Goal: Task Accomplishment & Management: Manage account settings

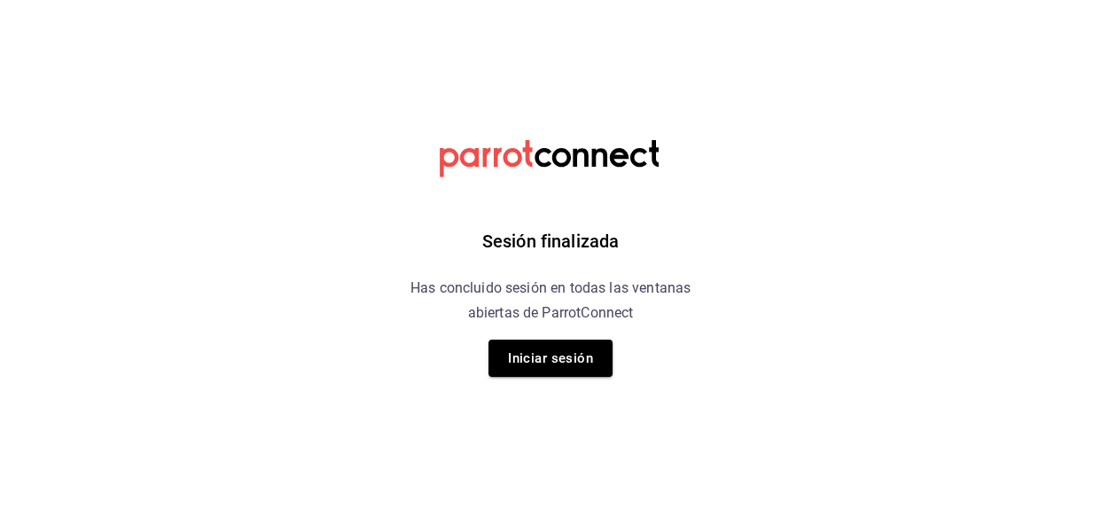
click at [532, 377] on div "Sesión finalizada Has concluido sesión en todas las ventanas abiertas de Parrot…" at bounding box center [551, 258] width 448 height 517
click at [534, 362] on button "Iniciar sesión" at bounding box center [550, 357] width 124 height 37
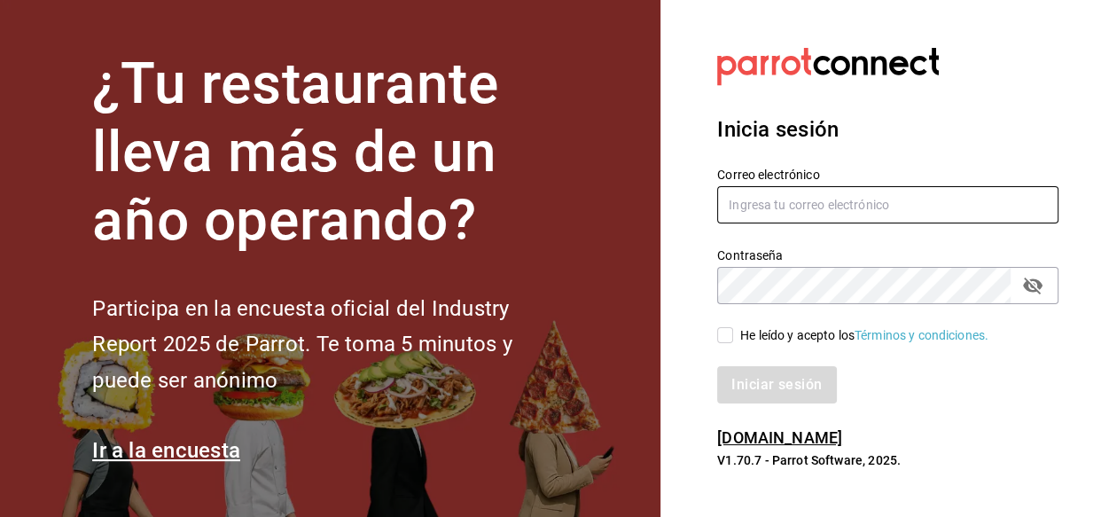
click at [820, 199] on input "text" at bounding box center [887, 204] width 341 height 37
type input "[EMAIL_ADDRESS][DOMAIN_NAME]"
click at [717, 327] on input "He leído y acepto los Términos y condiciones." at bounding box center [725, 335] width 16 height 16
checkbox input "true"
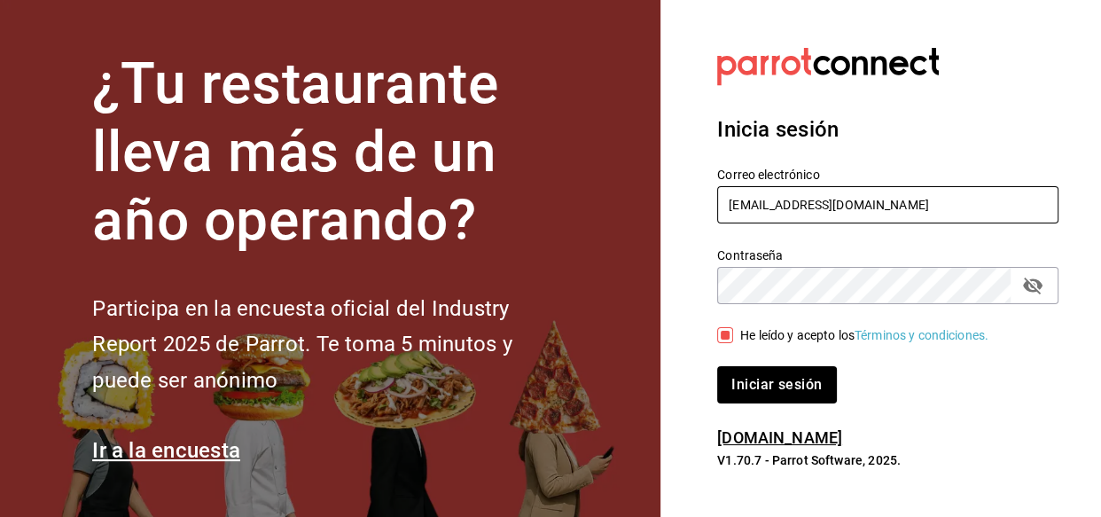
click at [717, 366] on button "Iniciar sesión" at bounding box center [776, 384] width 119 height 37
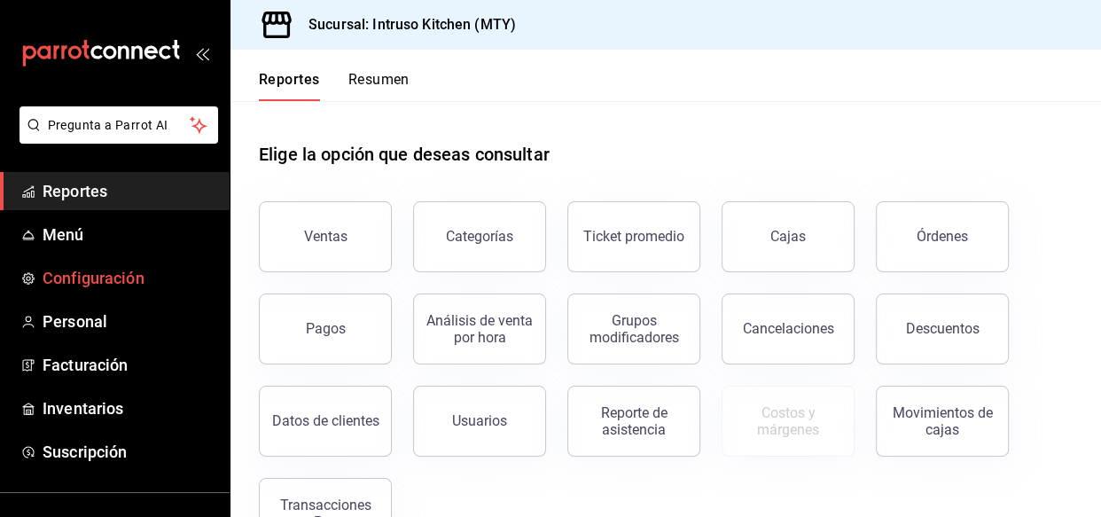
click at [71, 275] on span "Configuración" at bounding box center [129, 278] width 173 height 24
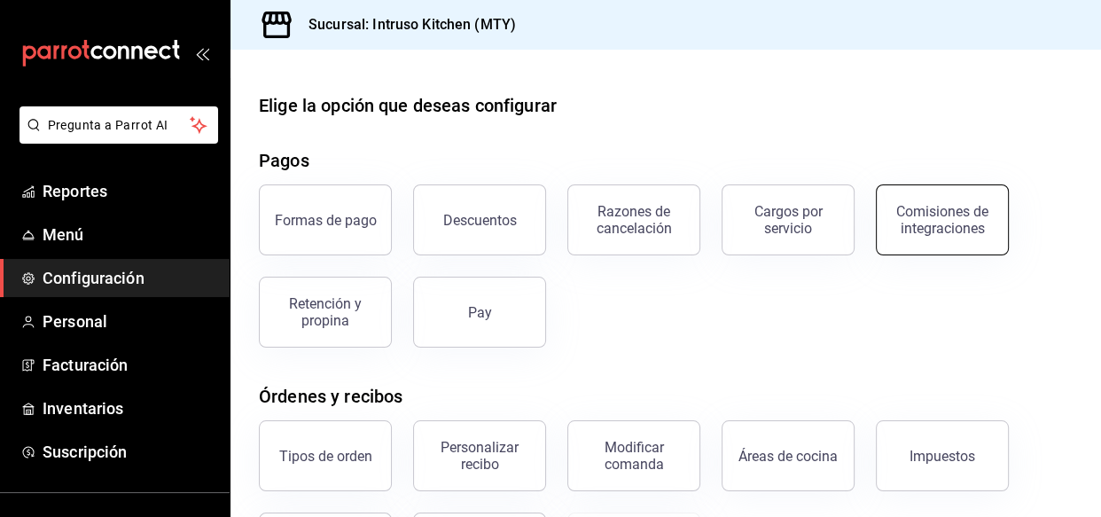
click at [983, 246] on button "Comisiones de integraciones" at bounding box center [942, 219] width 133 height 71
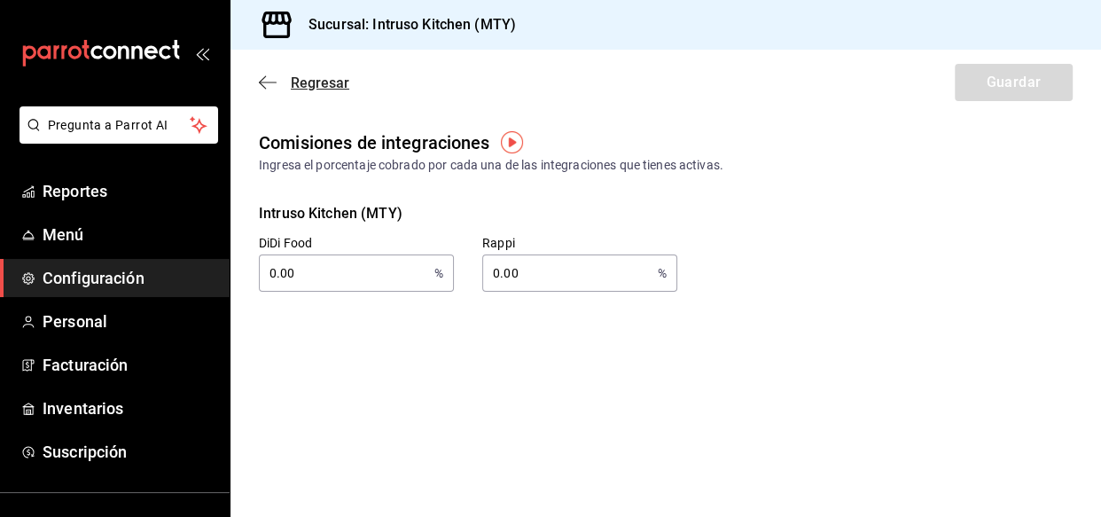
click at [261, 82] on icon "button" at bounding box center [268, 82] width 18 height 16
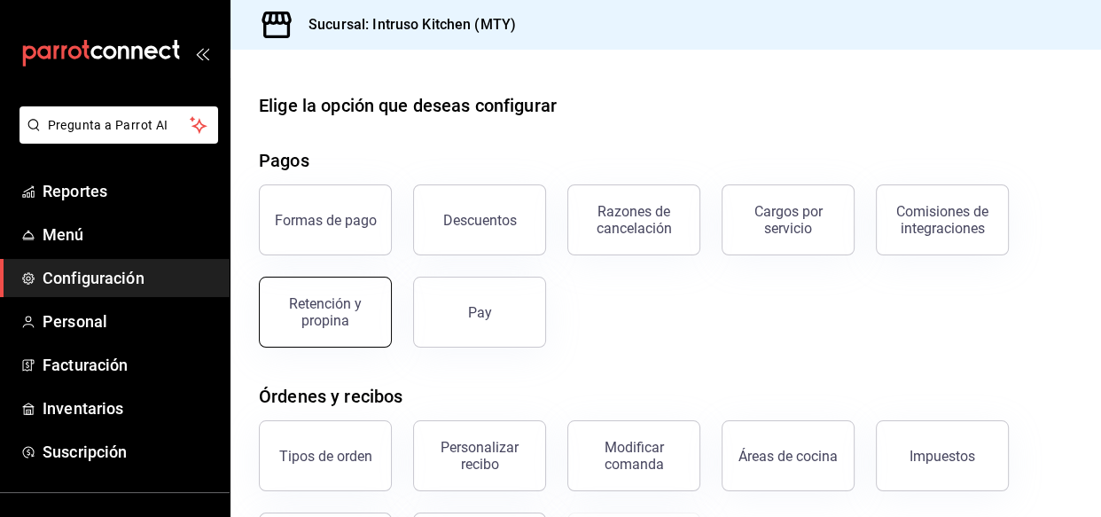
click at [331, 330] on button "Retención y propina" at bounding box center [325, 312] width 133 height 71
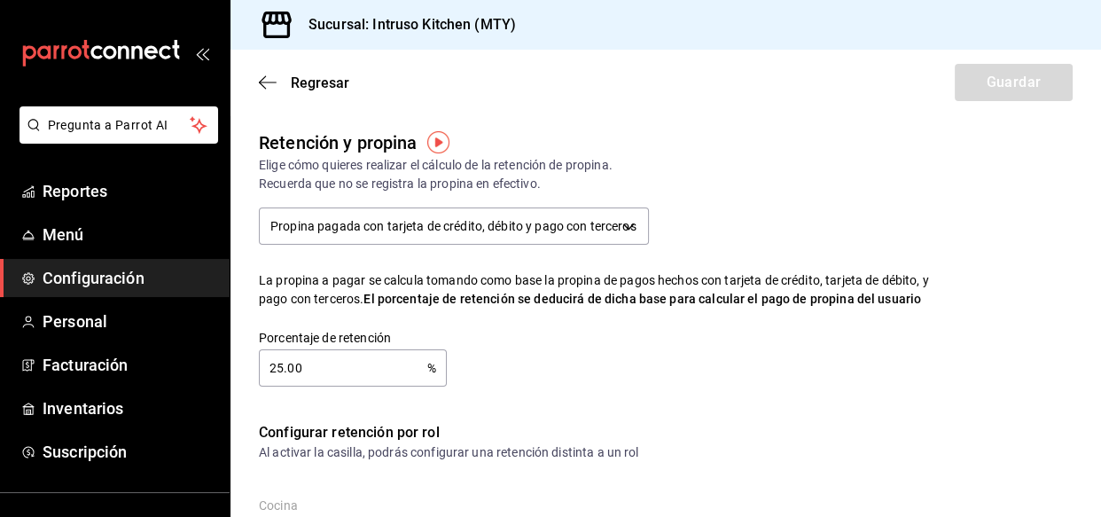
click at [281, 368] on input "25.00" at bounding box center [343, 367] width 168 height 35
type input "2.00"
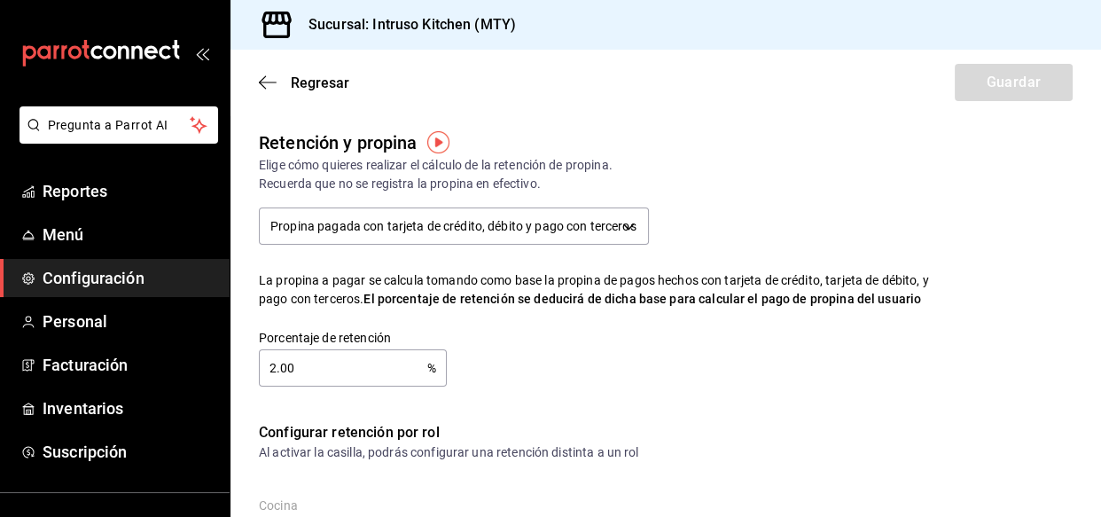
type input "2.00"
type input "20.00"
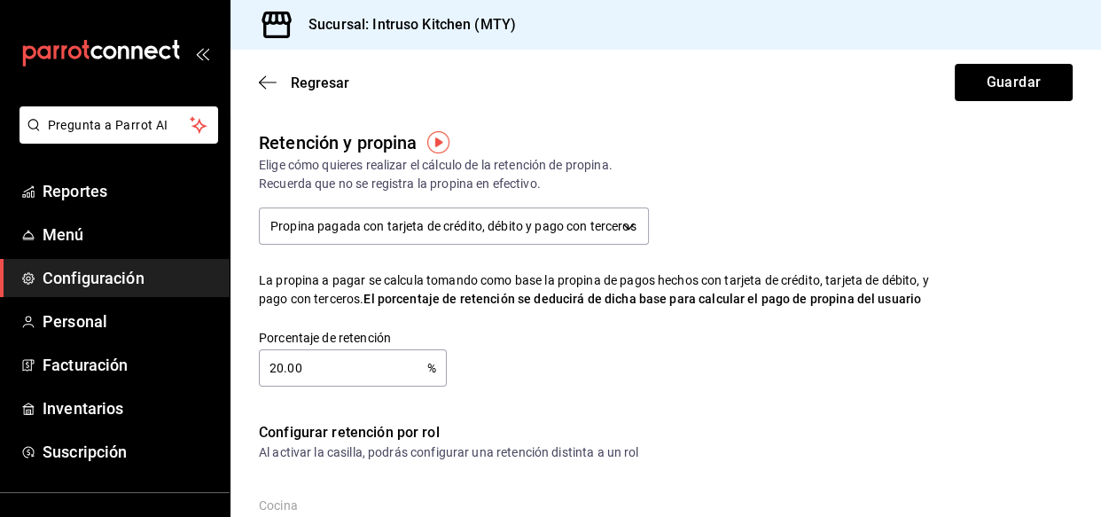
type input "20.00"
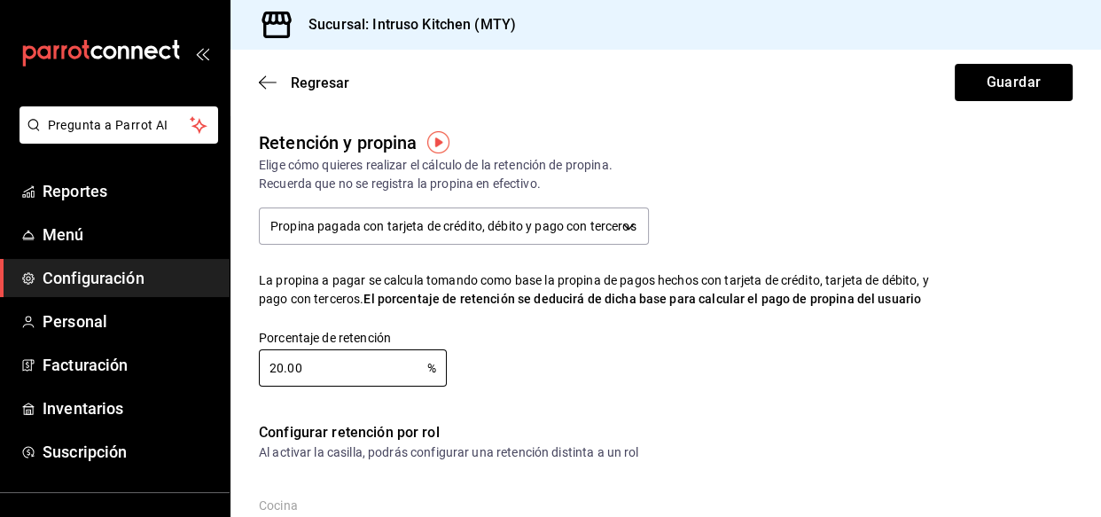
type input "20.00"
click at [570, 383] on div "Porcentaje de retención 20.00 % Porcentaje de retención" at bounding box center [583, 343] width 706 height 85
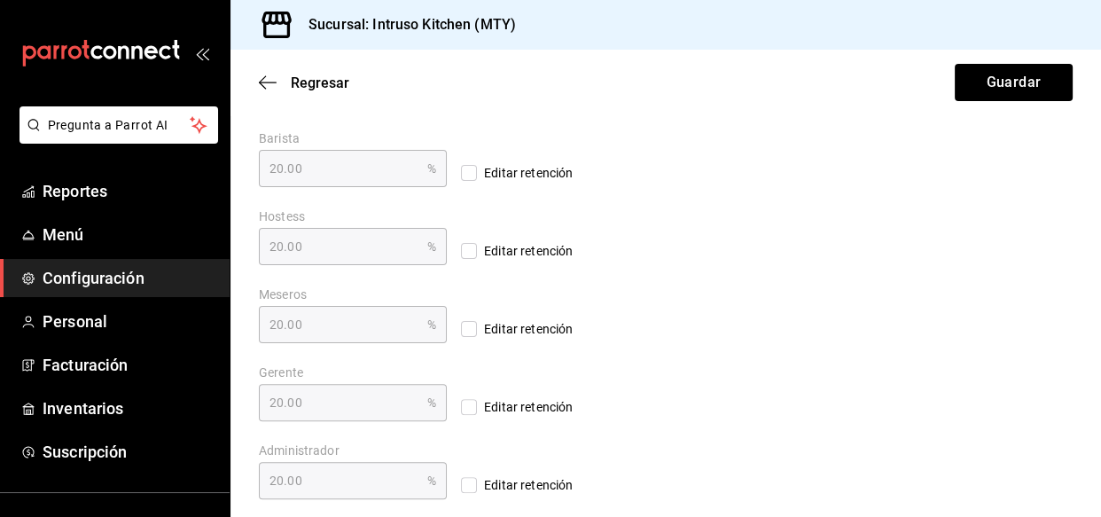
scroll to position [456, 0]
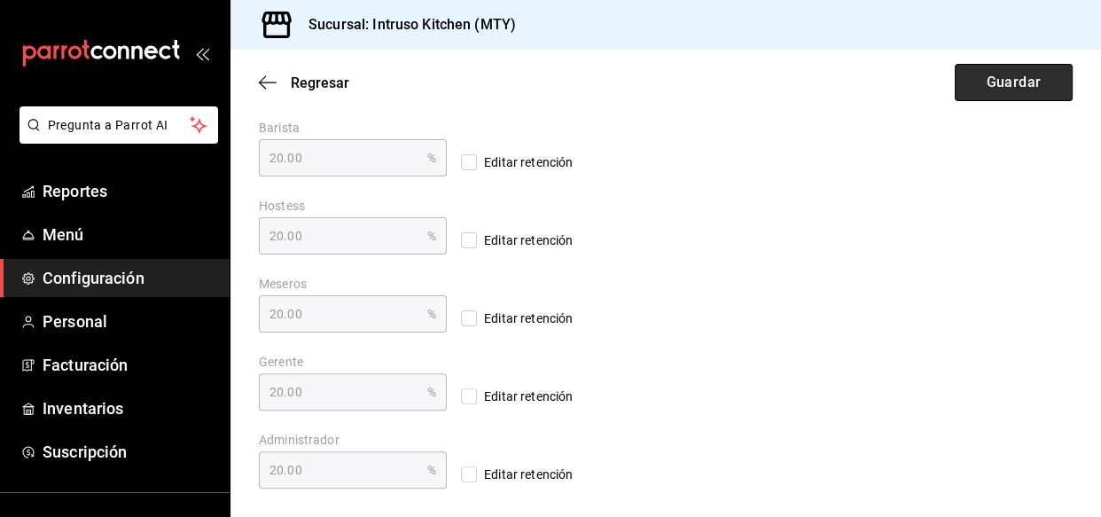
click at [964, 81] on button "Guardar" at bounding box center [1014, 82] width 118 height 37
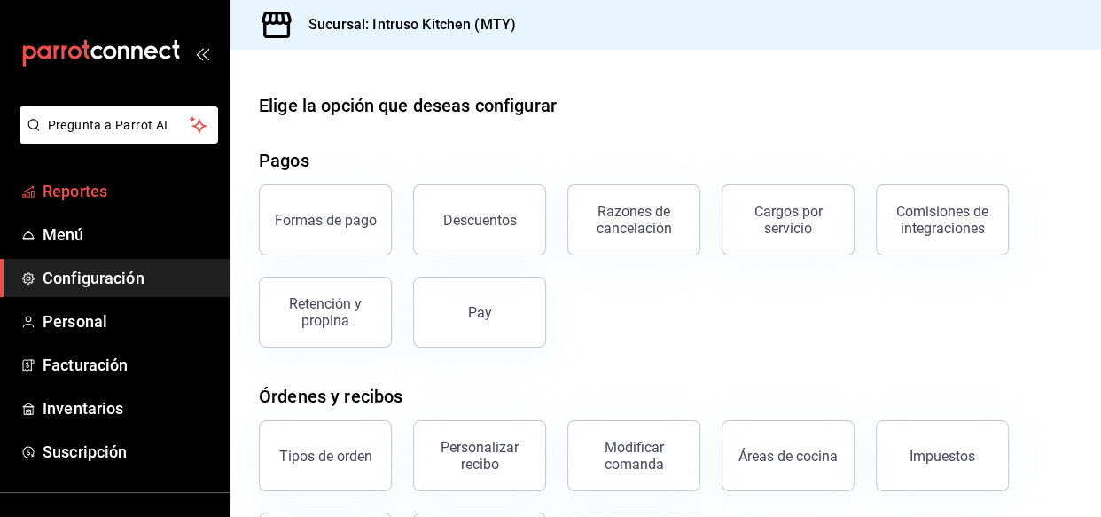
click at [65, 191] on span "Reportes" at bounding box center [129, 191] width 173 height 24
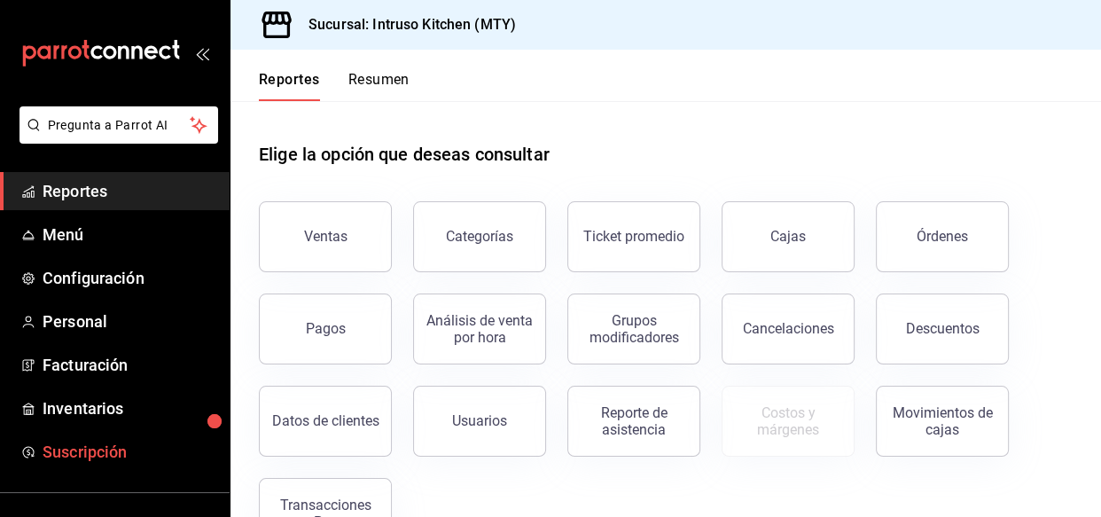
scroll to position [152, 0]
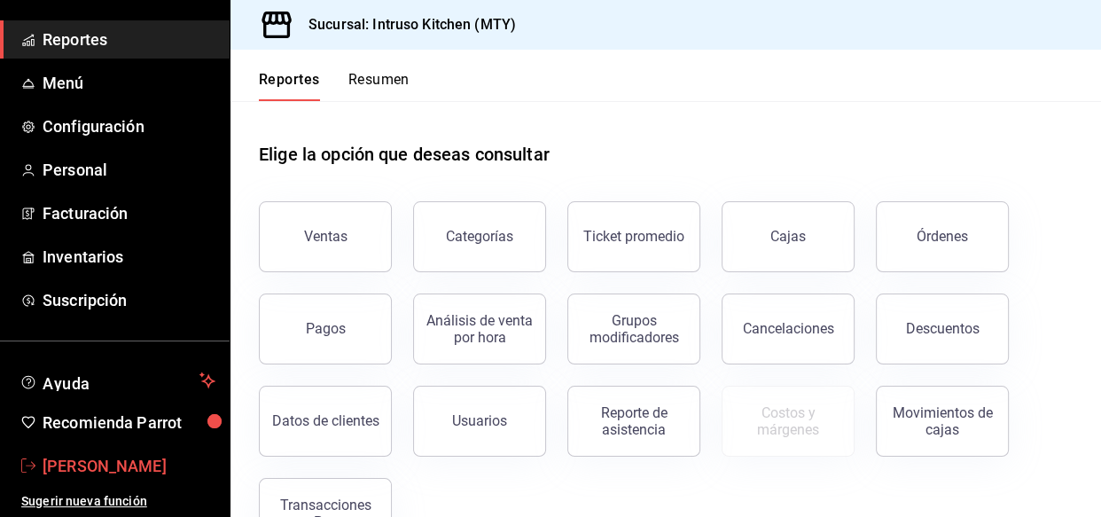
click at [63, 467] on span "Erika Acevedo" at bounding box center [129, 466] width 173 height 24
